Goal: Navigation & Orientation: Find specific page/section

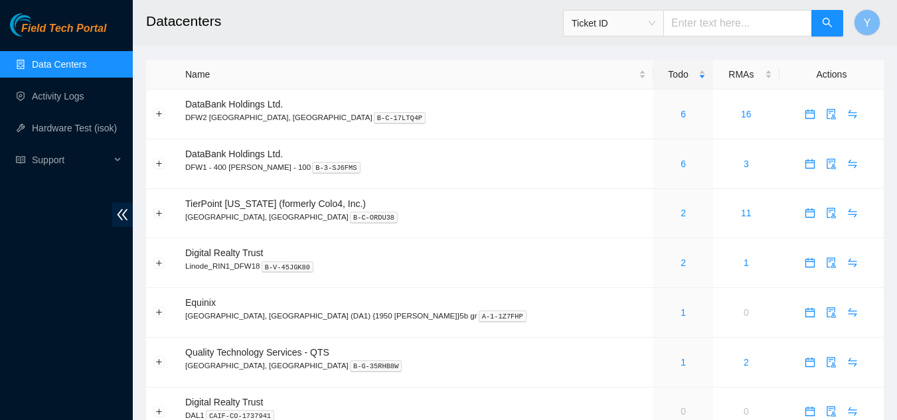
click at [75, 59] on link "Data Centers" at bounding box center [59, 64] width 54 height 11
click at [81, 64] on link "Data Centers" at bounding box center [59, 64] width 54 height 11
click at [681, 215] on link "2" at bounding box center [683, 213] width 5 height 11
click at [868, 27] on span "Y" at bounding box center [867, 23] width 7 height 17
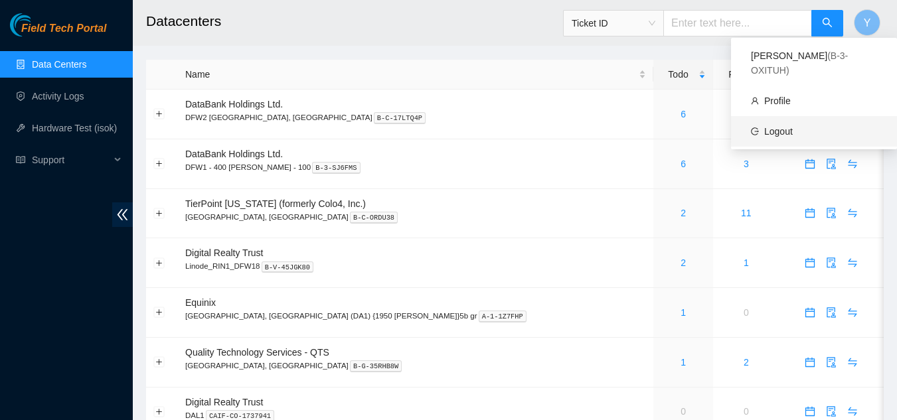
click at [788, 126] on link "Logout" at bounding box center [779, 131] width 29 height 11
